Goal: Information Seeking & Learning: Learn about a topic

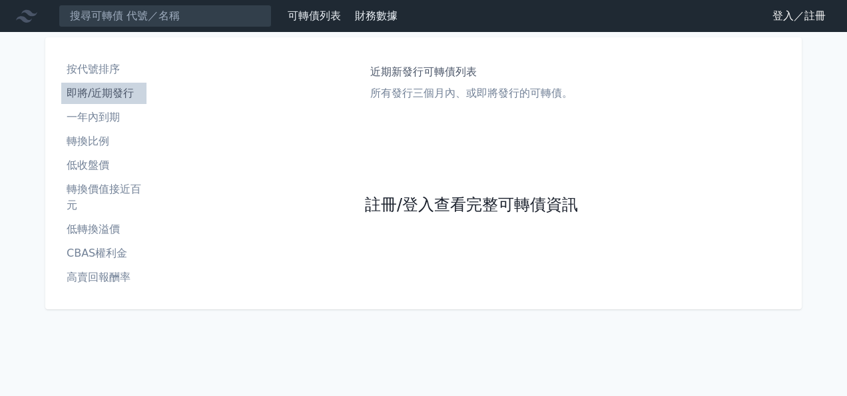
click at [509, 209] on link "註冊/登入查看完整可轉債資訊" at bounding box center [471, 205] width 213 height 21
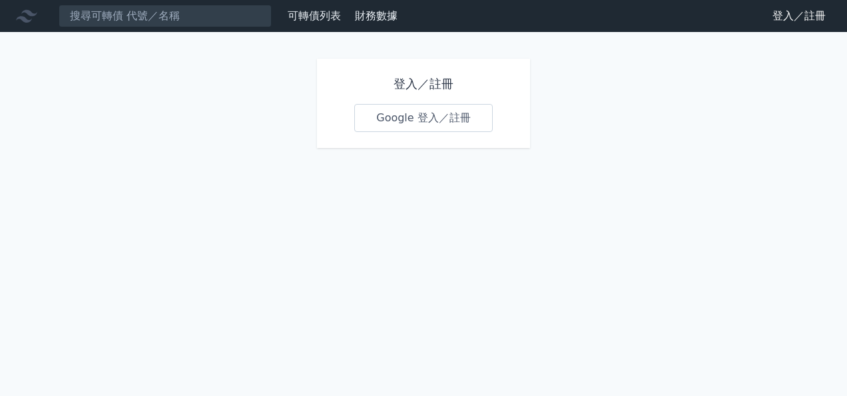
click at [418, 114] on link "Google 登入／註冊" at bounding box center [423, 118] width 139 height 28
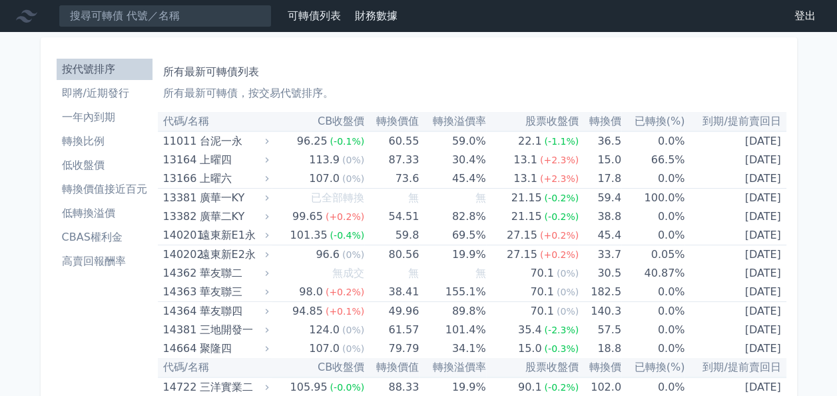
scroll to position [67, 0]
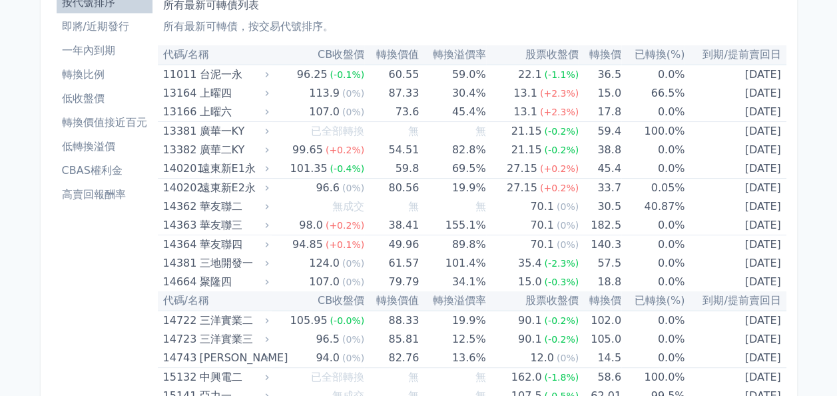
click at [92, 193] on li "高賣回報酬率" at bounding box center [105, 195] width 96 height 16
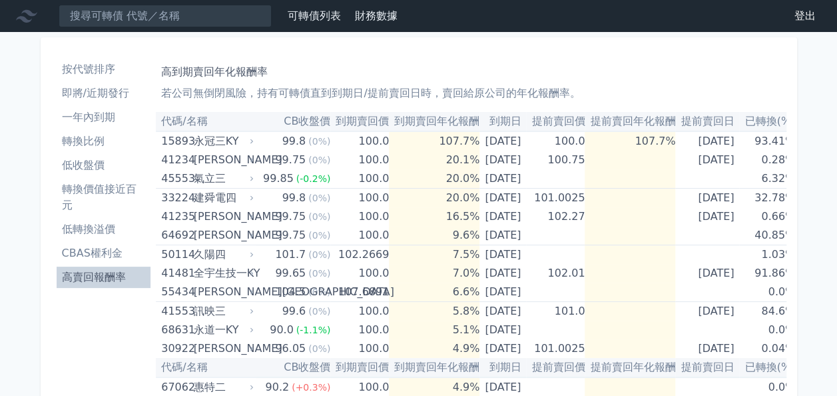
click at [108, 187] on li "轉換價值接近百元" at bounding box center [104, 197] width 95 height 32
